Goal: Task Accomplishment & Management: Manage account settings

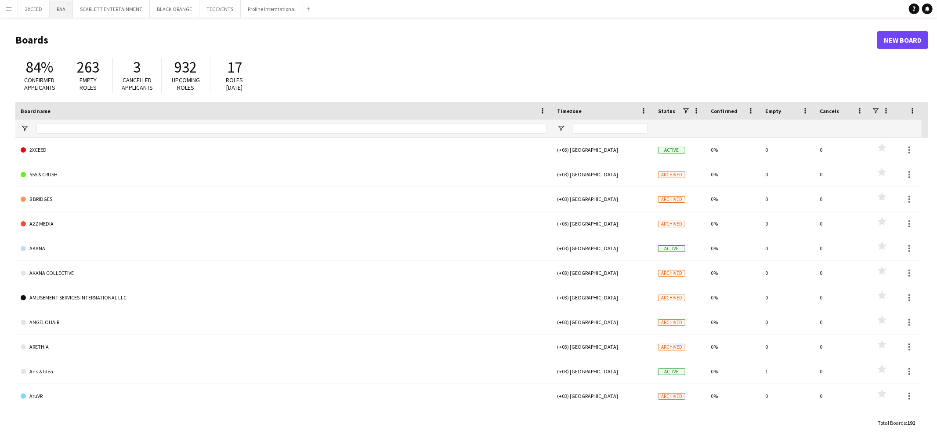
click at [64, 3] on button "RAA Close" at bounding box center [61, 8] width 23 height 17
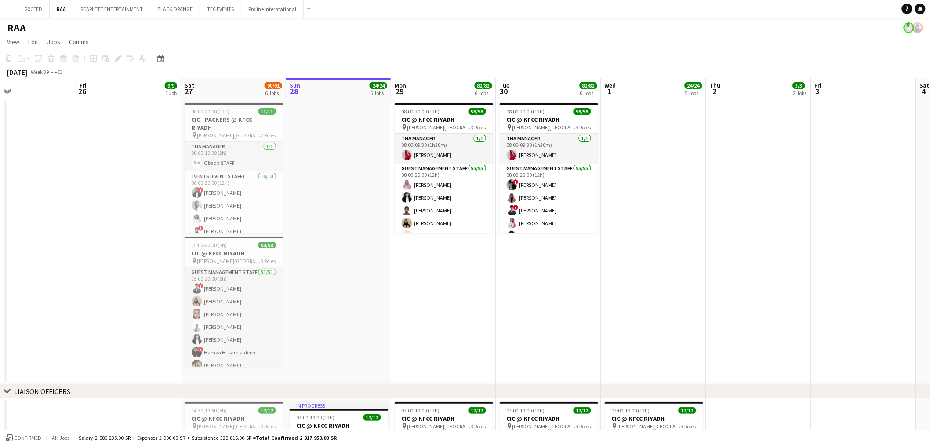
scroll to position [0, 225]
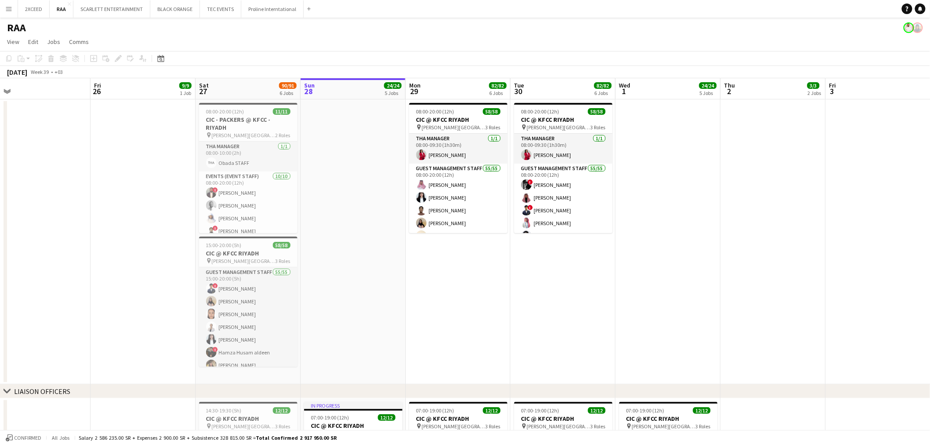
drag, startPoint x: 200, startPoint y: 276, endPoint x: 395, endPoint y: 260, distance: 196.2
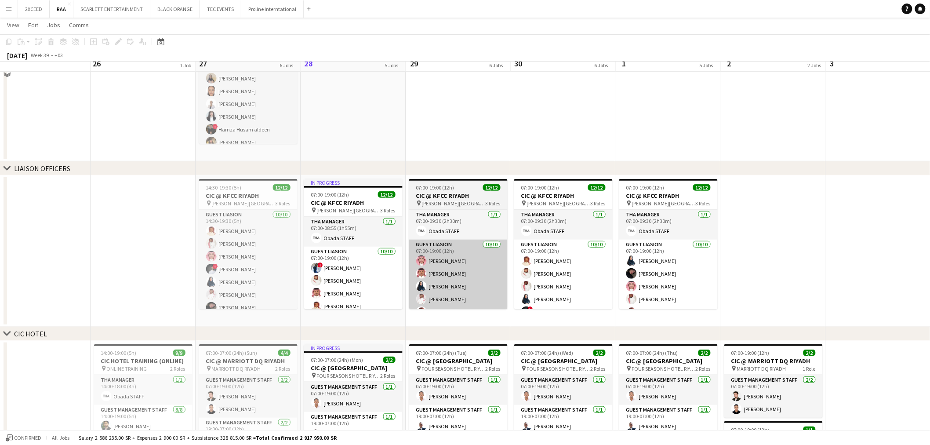
scroll to position [228, 0]
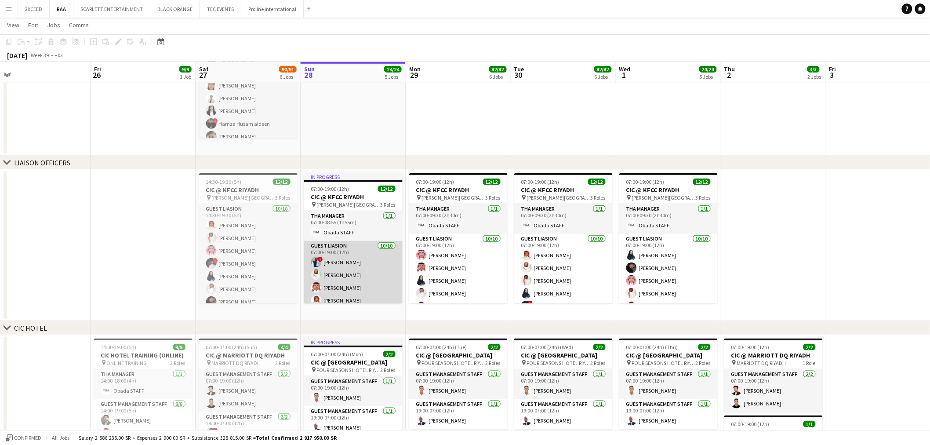
click at [346, 277] on app-card-role "Guest Liasion [DATE] 07:00-19:00 (12h) ! [PERSON_NAME] Sultan Alnashwan [PERSON…" at bounding box center [353, 313] width 98 height 145
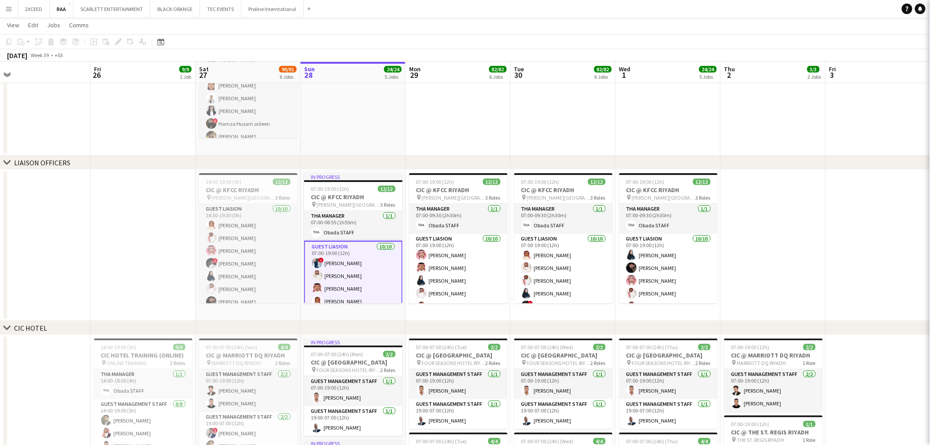
scroll to position [0, 226]
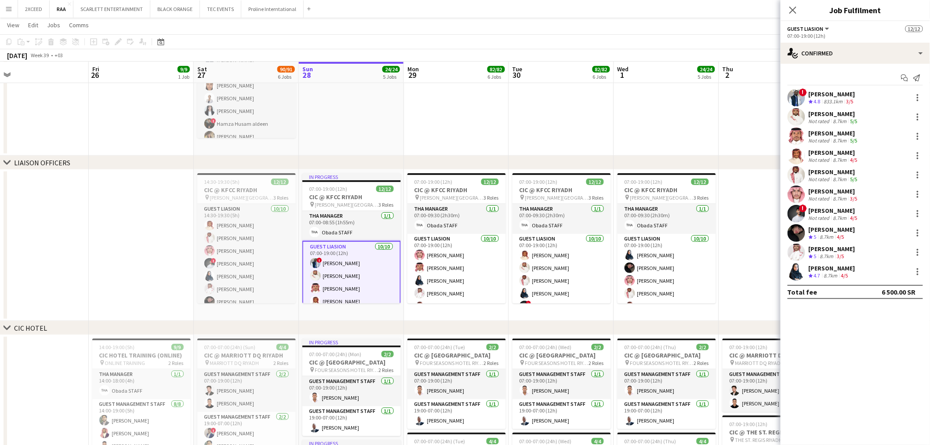
click at [842, 209] on div "[PERSON_NAME]" at bounding box center [833, 210] width 51 height 8
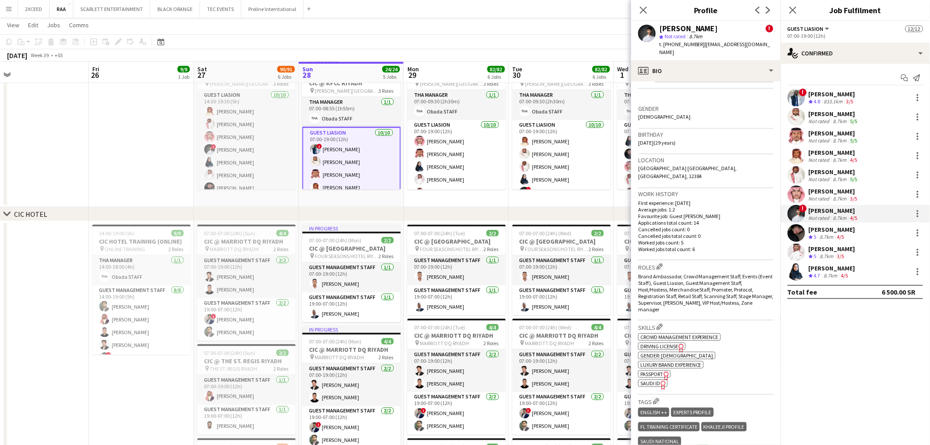
scroll to position [211, 0]
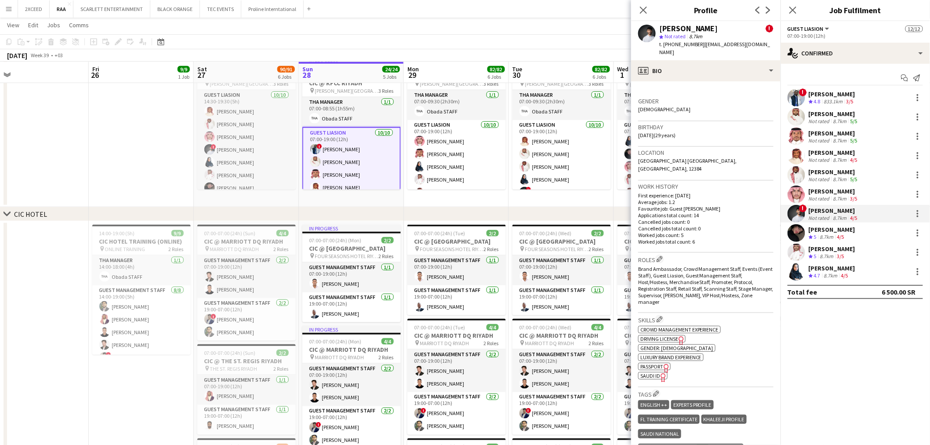
click at [655, 372] on span "SAUDI ID" at bounding box center [650, 375] width 20 height 7
click at [842, 230] on div "[PERSON_NAME]" at bounding box center [831, 229] width 47 height 8
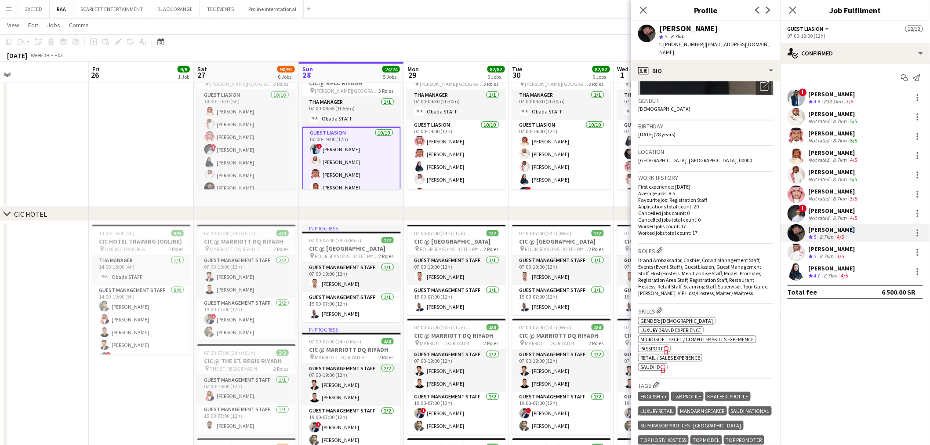
scroll to position [130, 0]
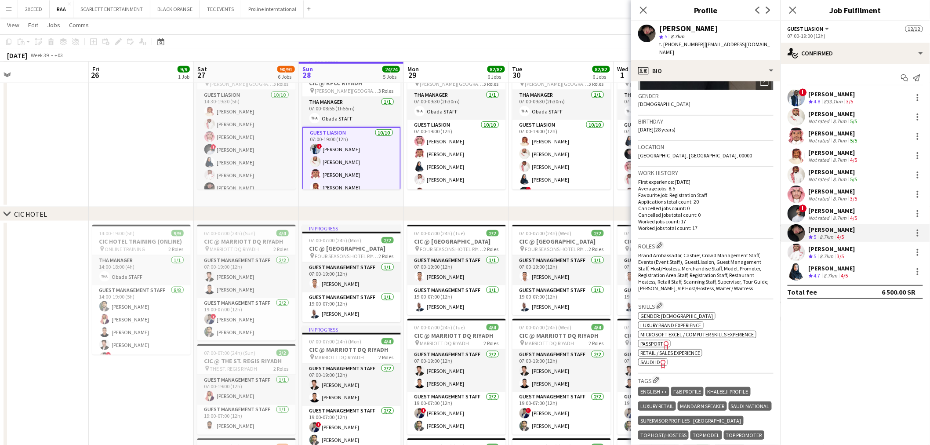
click at [653, 359] on span "SAUDI ID" at bounding box center [650, 362] width 20 height 7
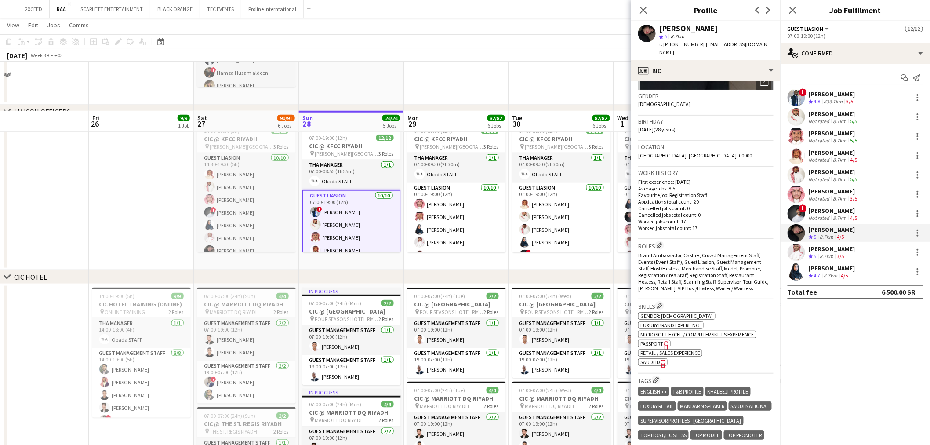
scroll to position [277, 0]
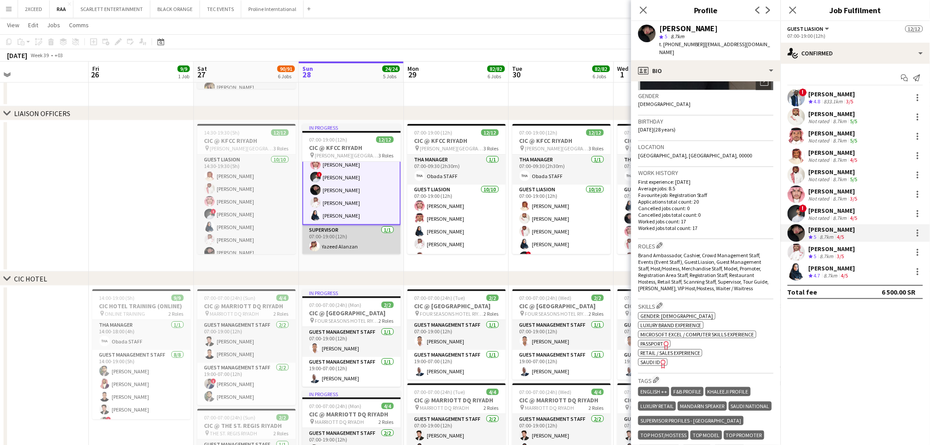
click at [360, 242] on app-card-role "Supervisor [DATE] 07:00-19:00 (12h) [PERSON_NAME]" at bounding box center [351, 240] width 98 height 30
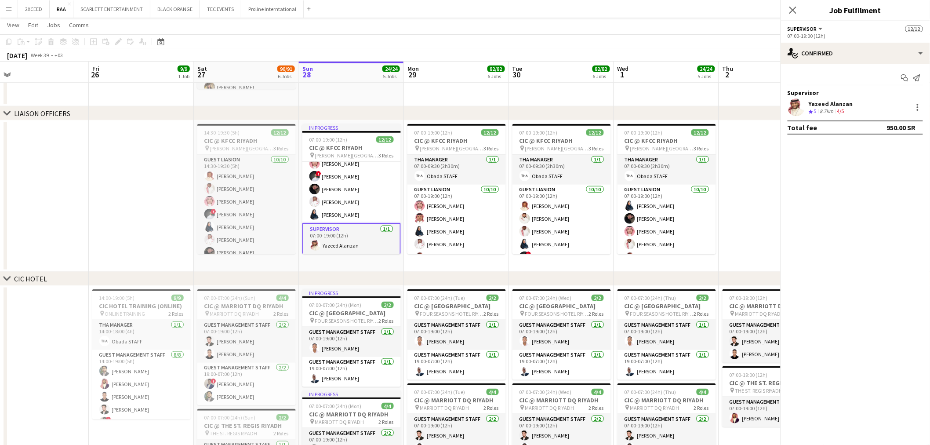
scroll to position [112, 0]
click at [832, 105] on div "Yazeed Alanzan" at bounding box center [830, 104] width 44 height 8
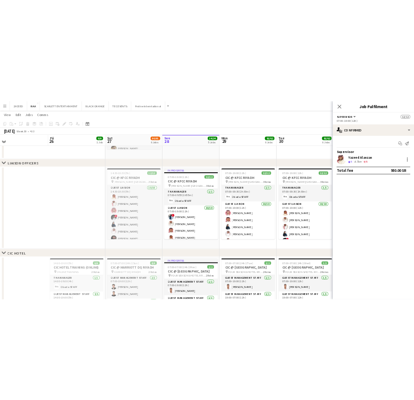
scroll to position [0, 227]
